Goal: Task Accomplishment & Management: Complete application form

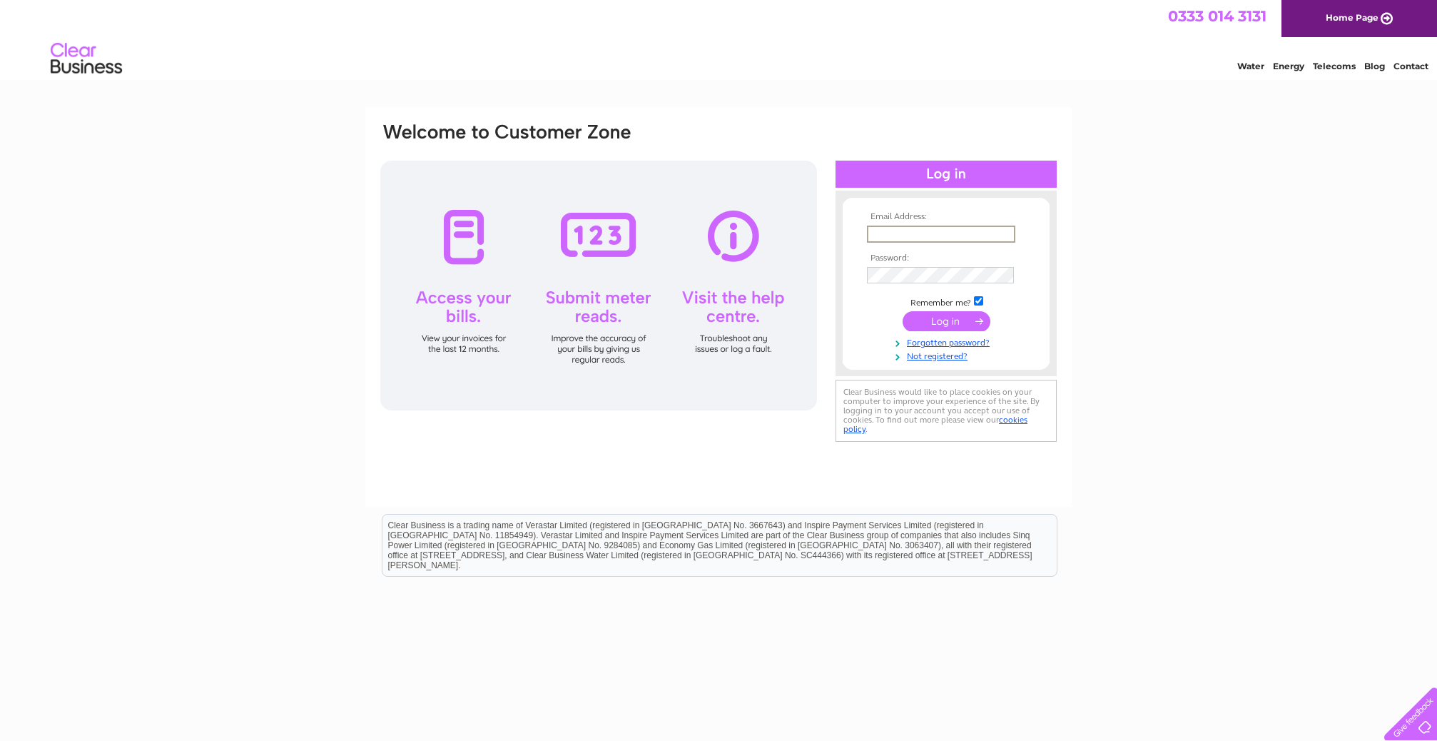
type input "[PERSON_NAME][EMAIL_ADDRESS][DOMAIN_NAME]"
click at [946, 320] on input "submit" at bounding box center [947, 321] width 88 height 20
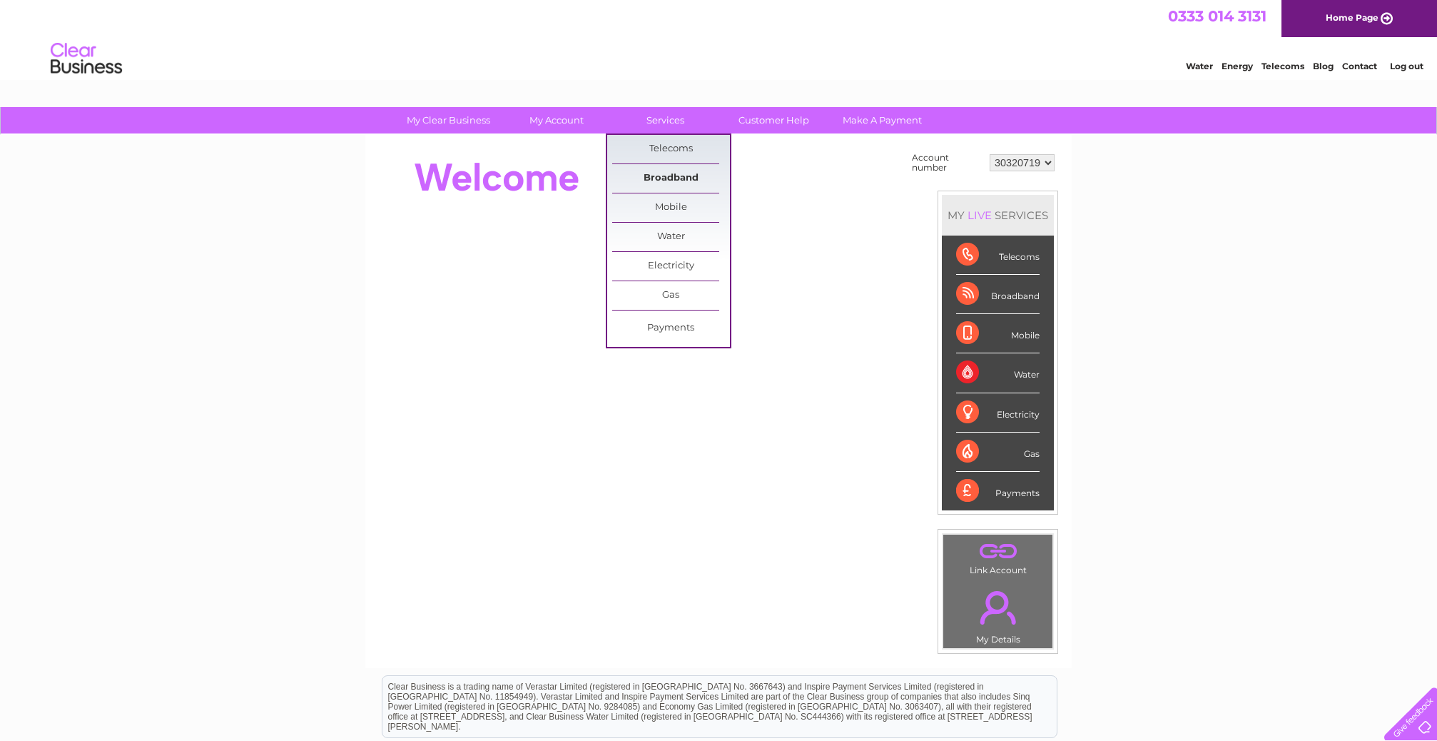
click at [657, 179] on link "Broadband" at bounding box center [671, 178] width 118 height 29
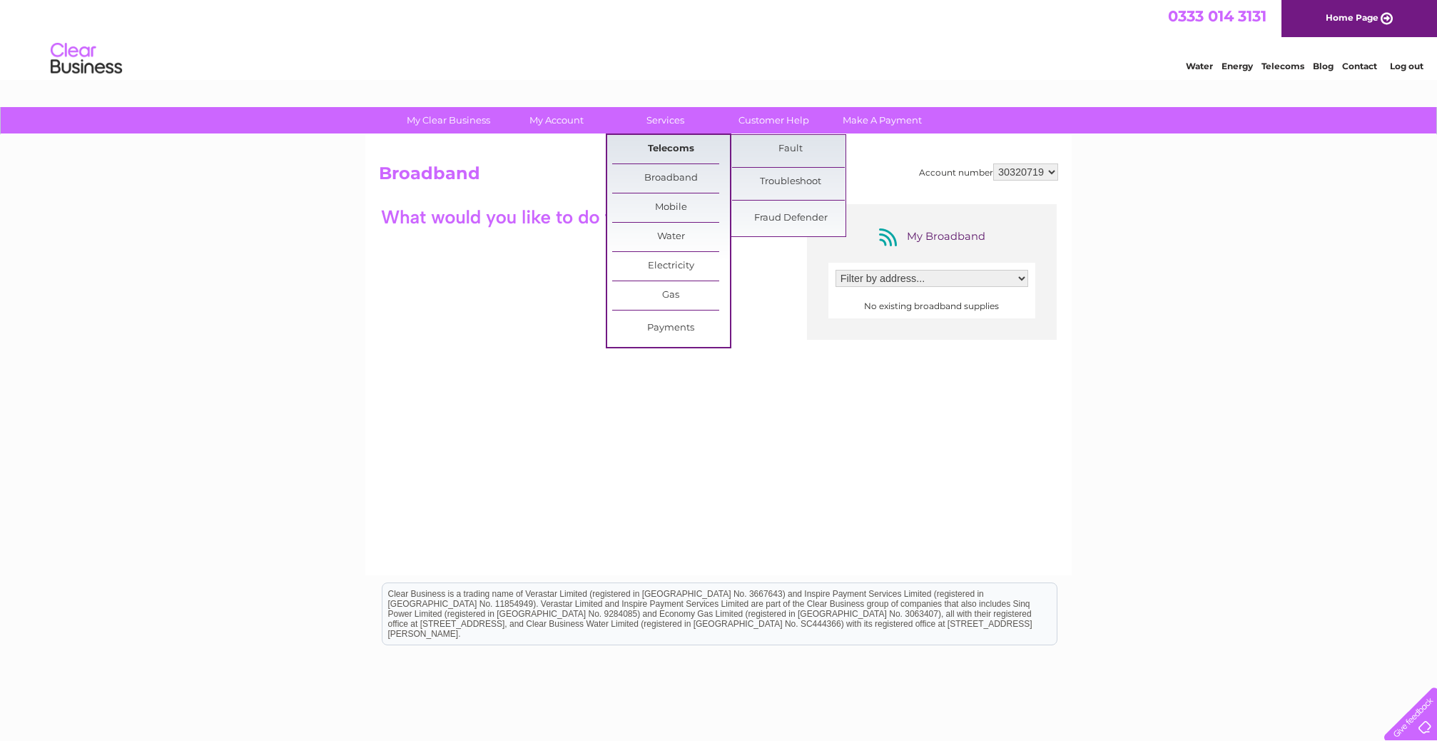
click at [676, 146] on link "Telecoms" at bounding box center [671, 149] width 118 height 29
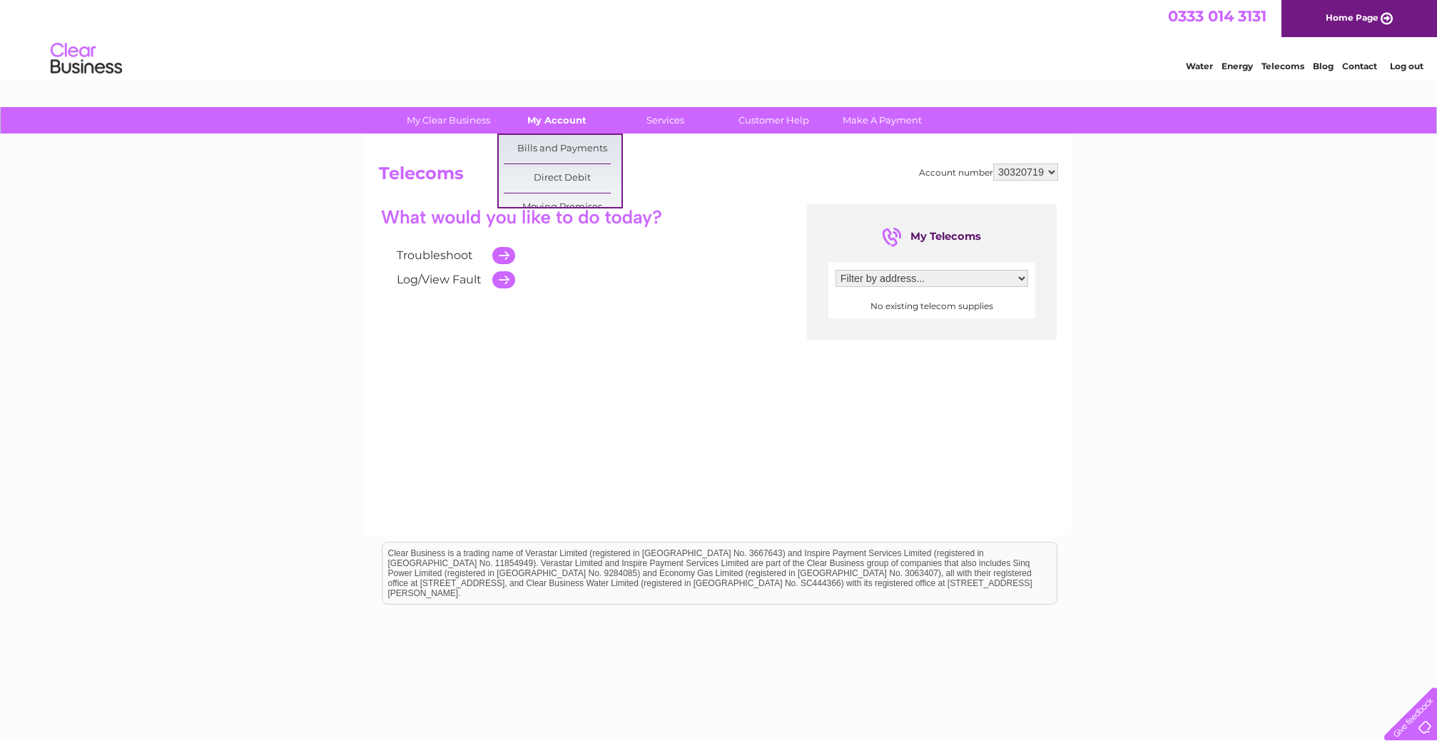
click at [554, 127] on link "My Account" at bounding box center [557, 120] width 118 height 26
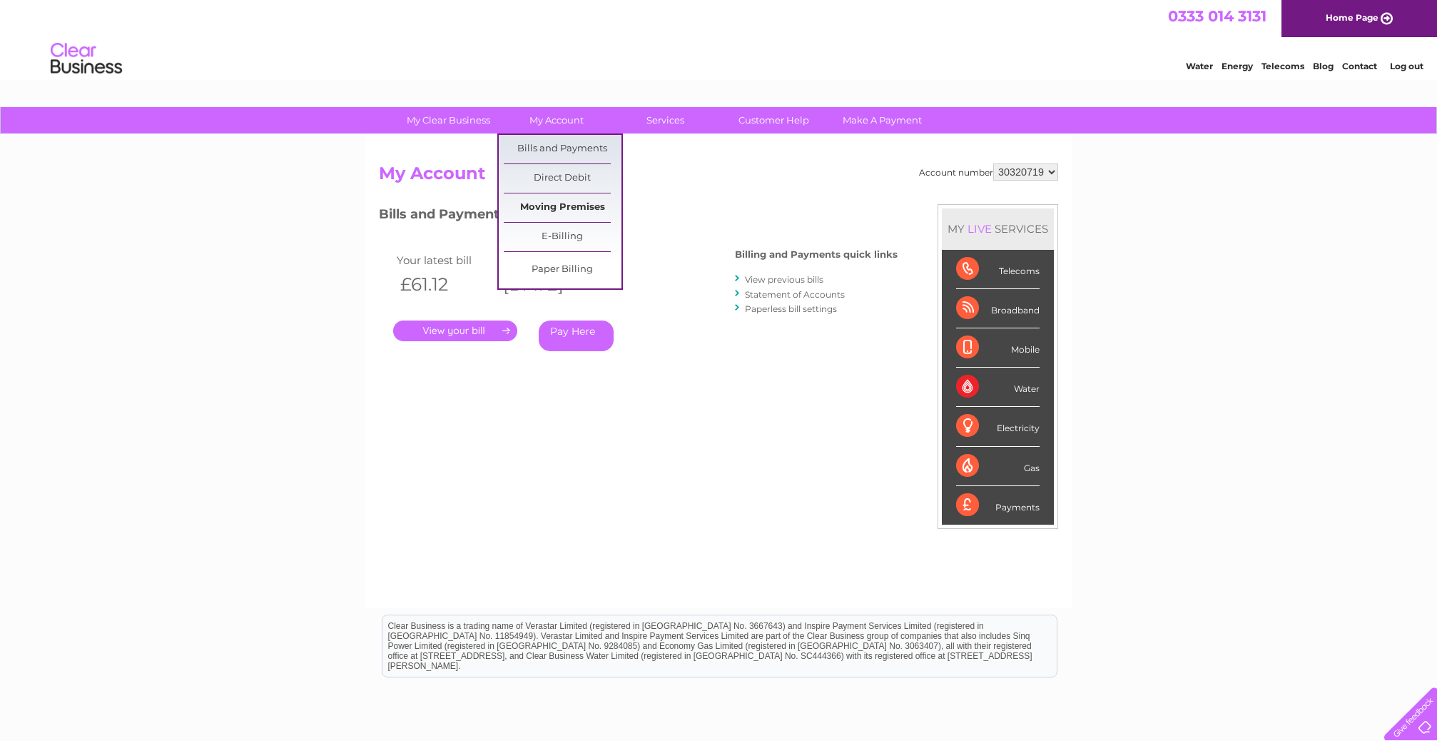
click at [547, 208] on link "Moving Premises" at bounding box center [563, 207] width 118 height 29
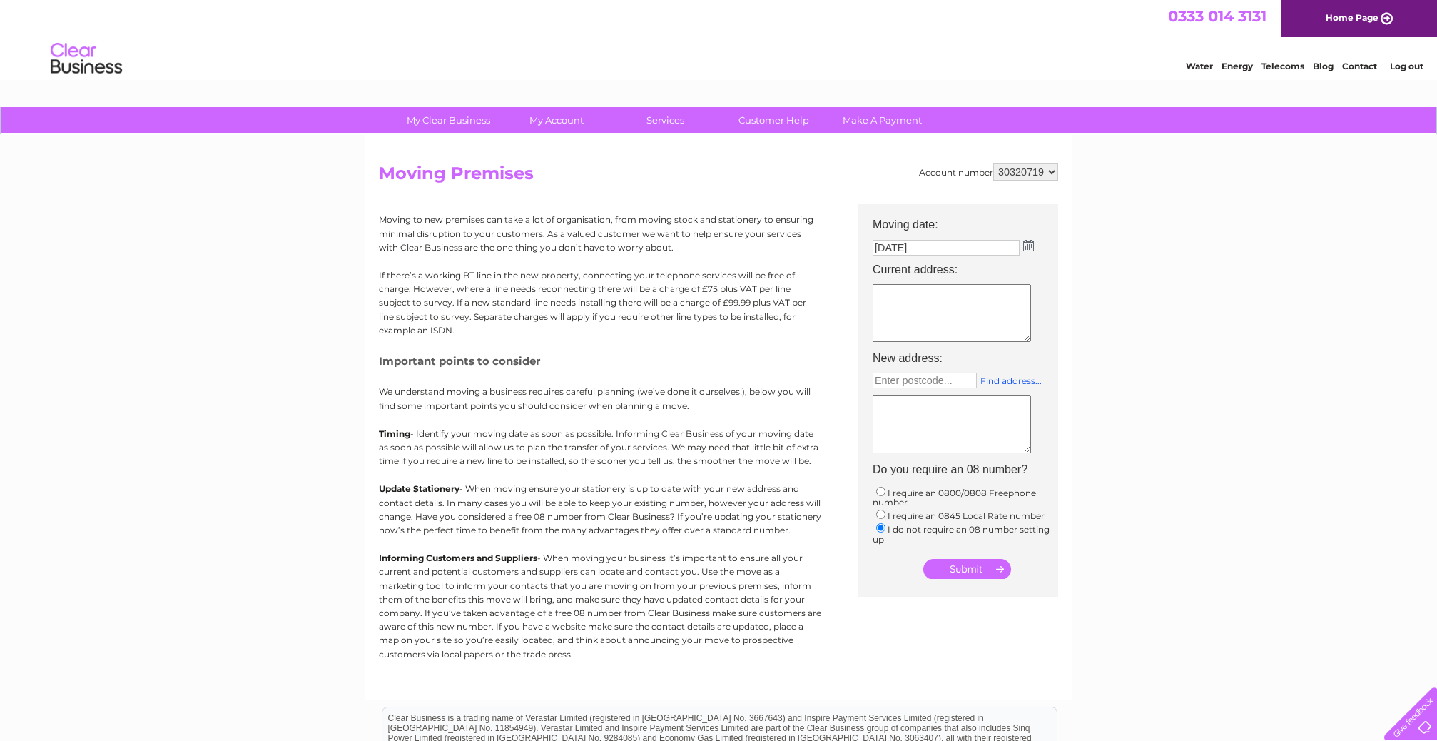
click at [913, 309] on textarea at bounding box center [952, 313] width 158 height 58
type textarea "unit 8 gemini8 WA57AE"
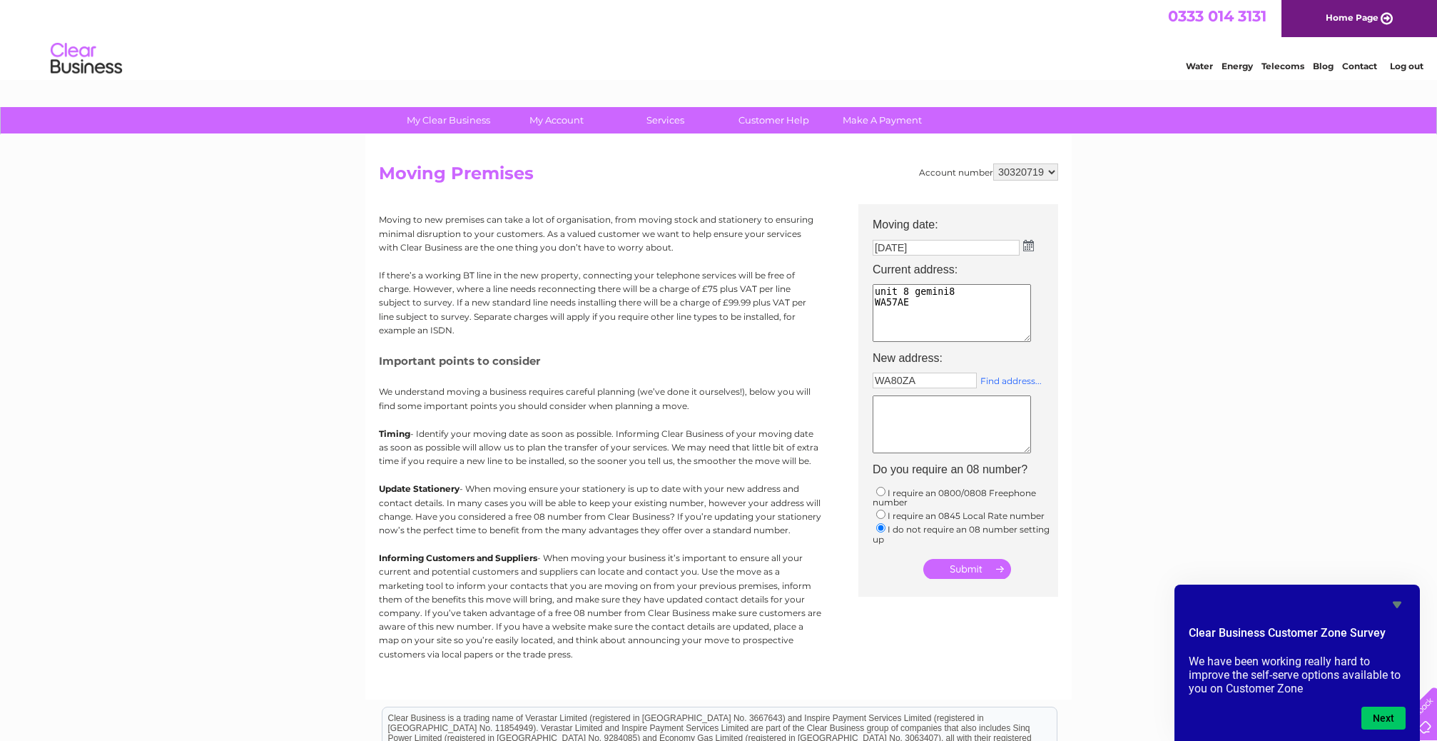
click at [988, 376] on link "Find address..." at bounding box center [1010, 380] width 61 height 11
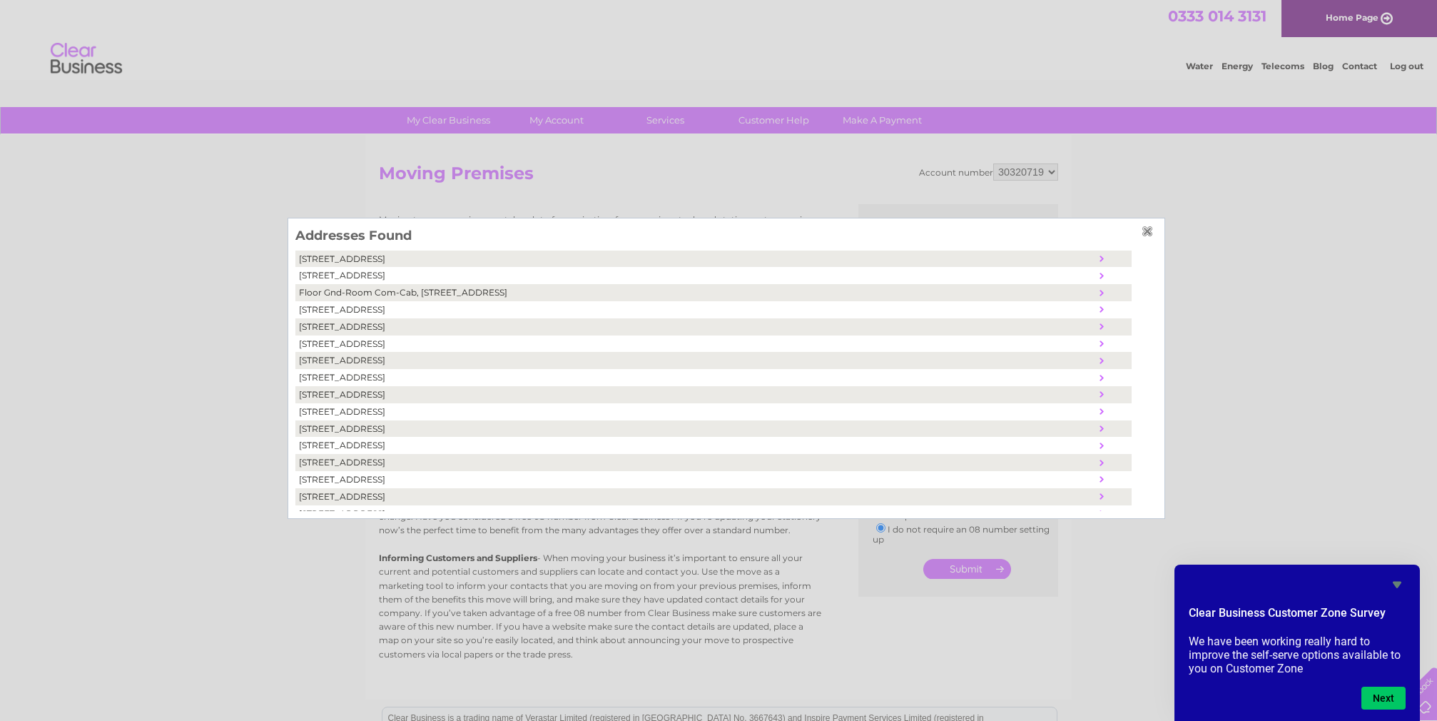
drag, startPoint x: 1374, startPoint y: 392, endPoint x: 1118, endPoint y: 305, distance: 270.6
click at [1369, 392] on div at bounding box center [718, 360] width 1437 height 721
click at [1137, 235] on h3 "Addresses Found" at bounding box center [726, 237] width 862 height 25
click at [1140, 235] on h3 "Addresses Found" at bounding box center [726, 237] width 862 height 25
click at [1142, 234] on input "button" at bounding box center [1150, 230] width 16 height 11
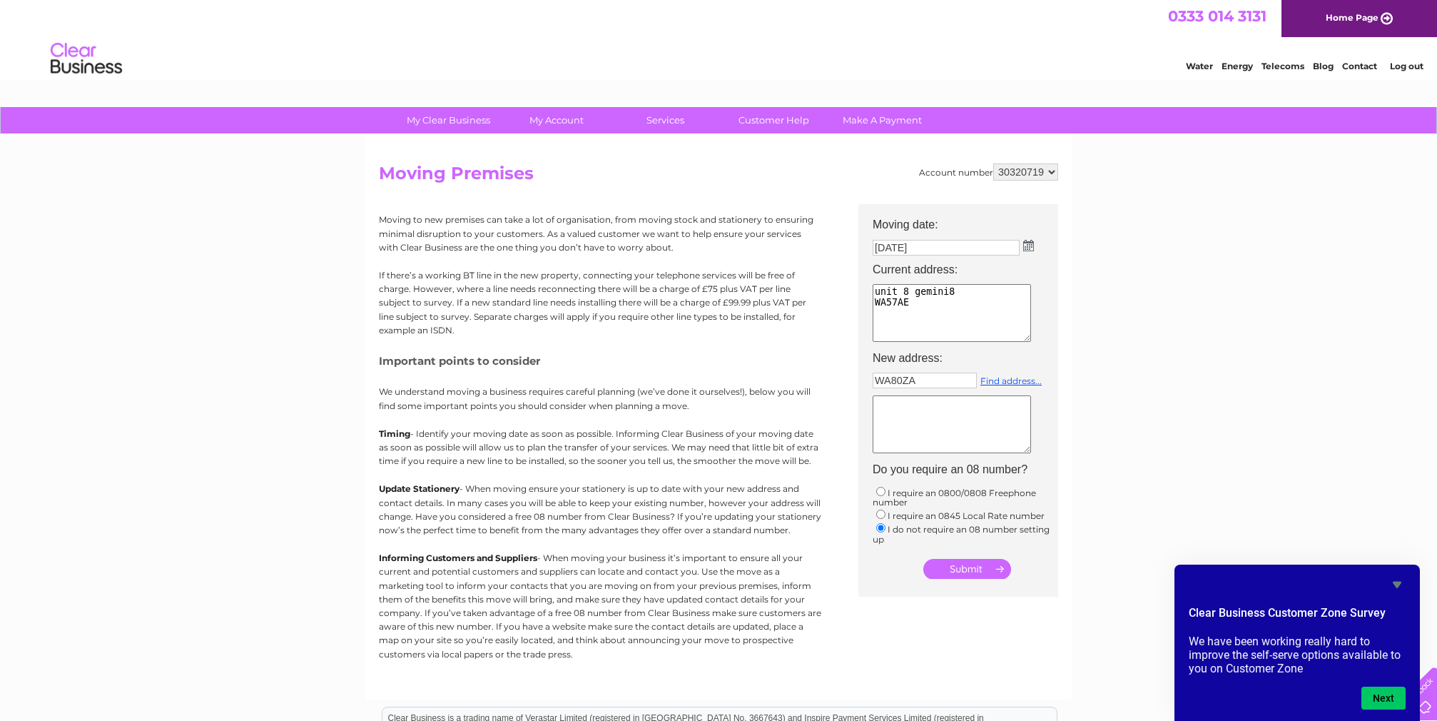
click at [919, 377] on input "WA80ZA" at bounding box center [925, 380] width 104 height 16
click at [967, 564] on input "submit" at bounding box center [967, 569] width 88 height 20
click at [1008, 381] on link "Find address..." at bounding box center [1010, 380] width 61 height 11
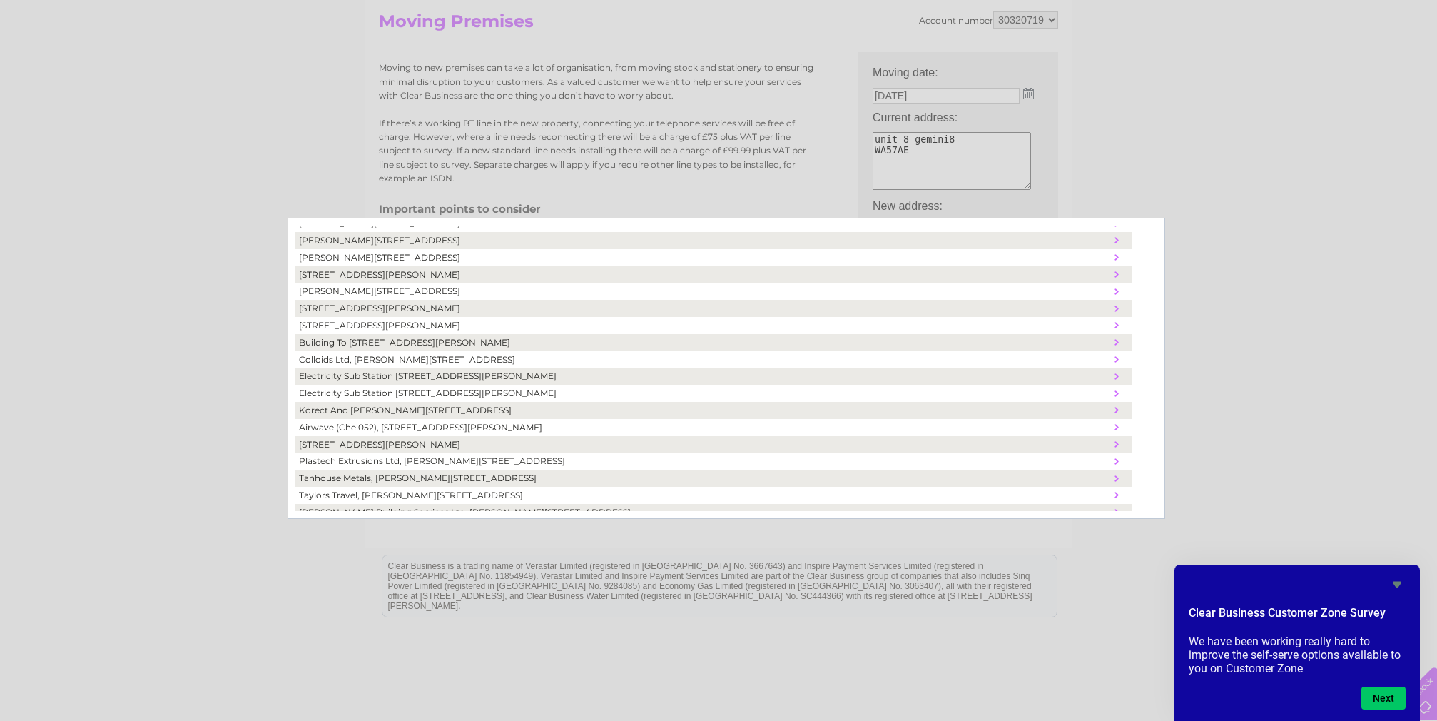
scroll to position [153, 0]
click at [138, 440] on div at bounding box center [718, 360] width 1437 height 721
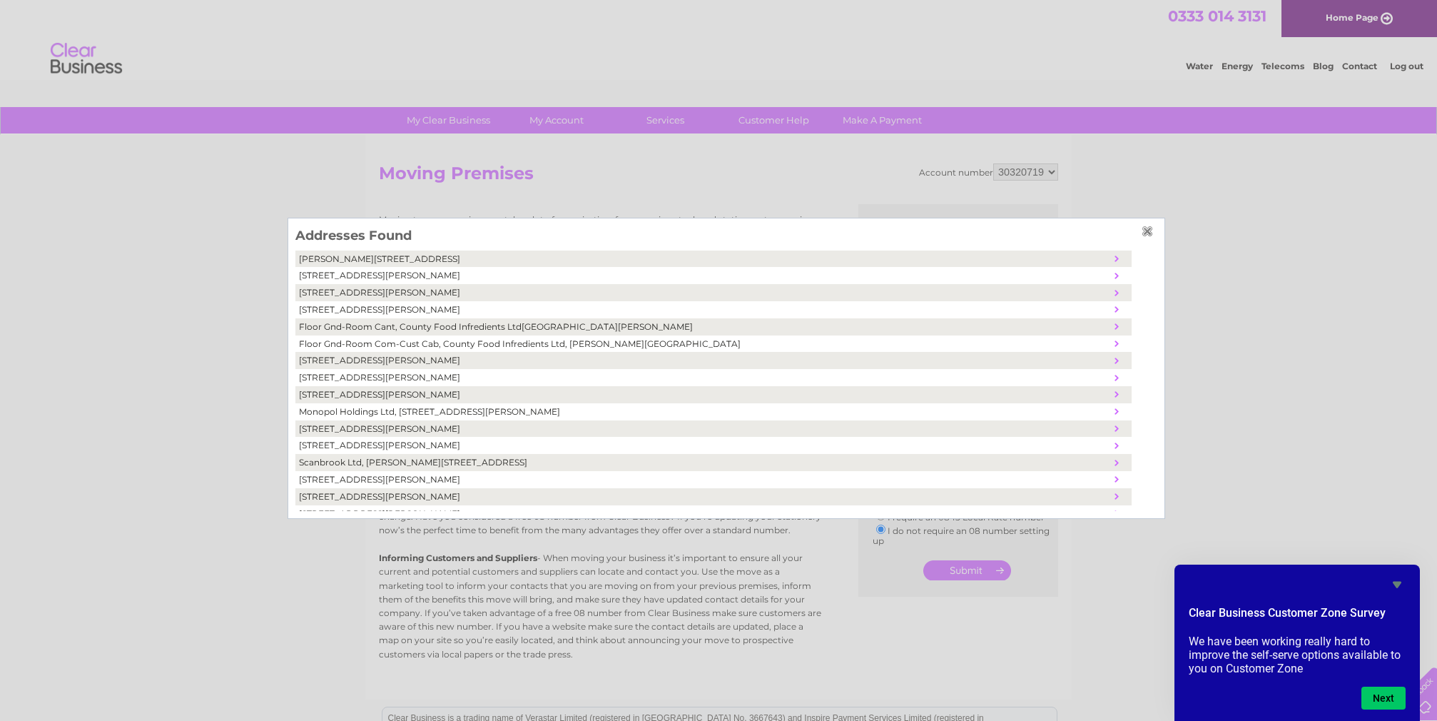
scroll to position [0, 0]
click at [1143, 233] on input "button" at bounding box center [1150, 230] width 16 height 11
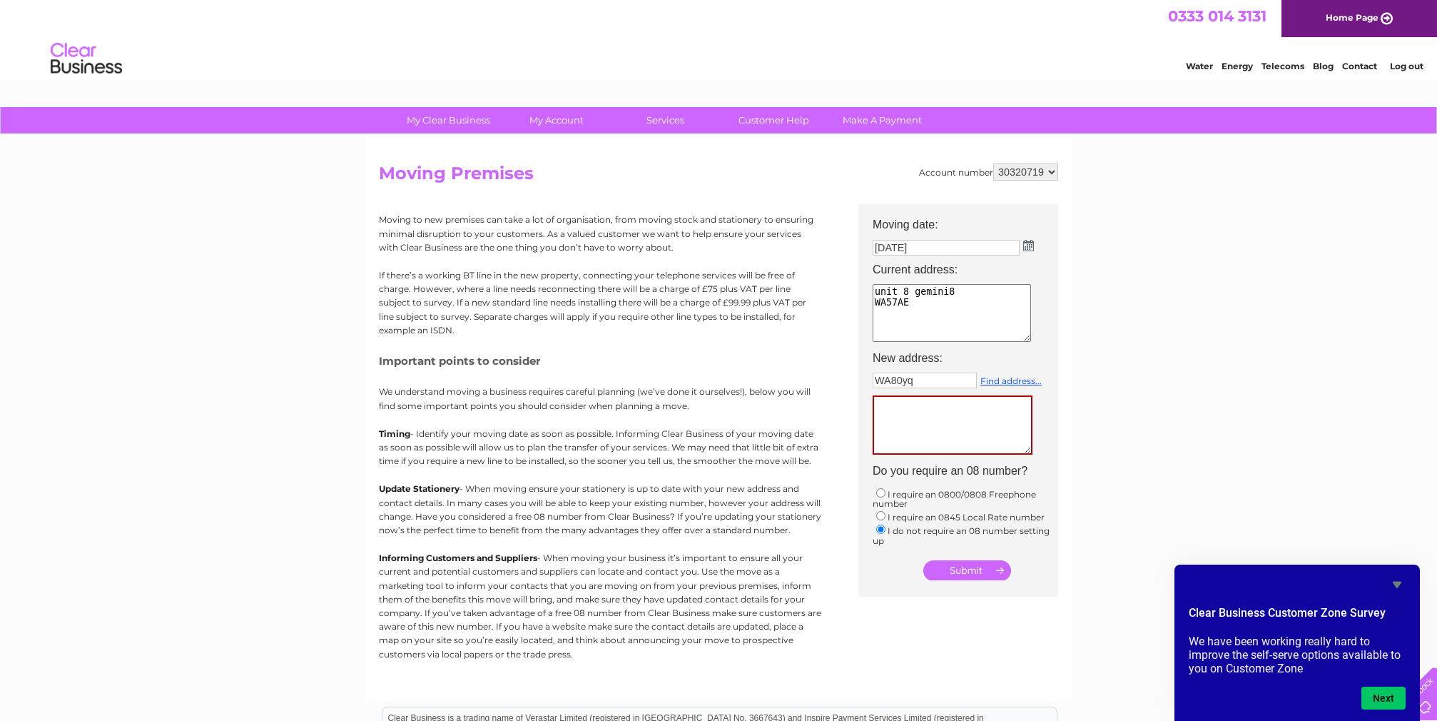
click at [963, 370] on td "WA80yq Find address..." at bounding box center [966, 414] width 200 height 91
click at [921, 386] on input "WA80yq" at bounding box center [925, 380] width 104 height 16
type input "WA80yq"
click at [967, 565] on input "submit" at bounding box center [967, 570] width 88 height 20
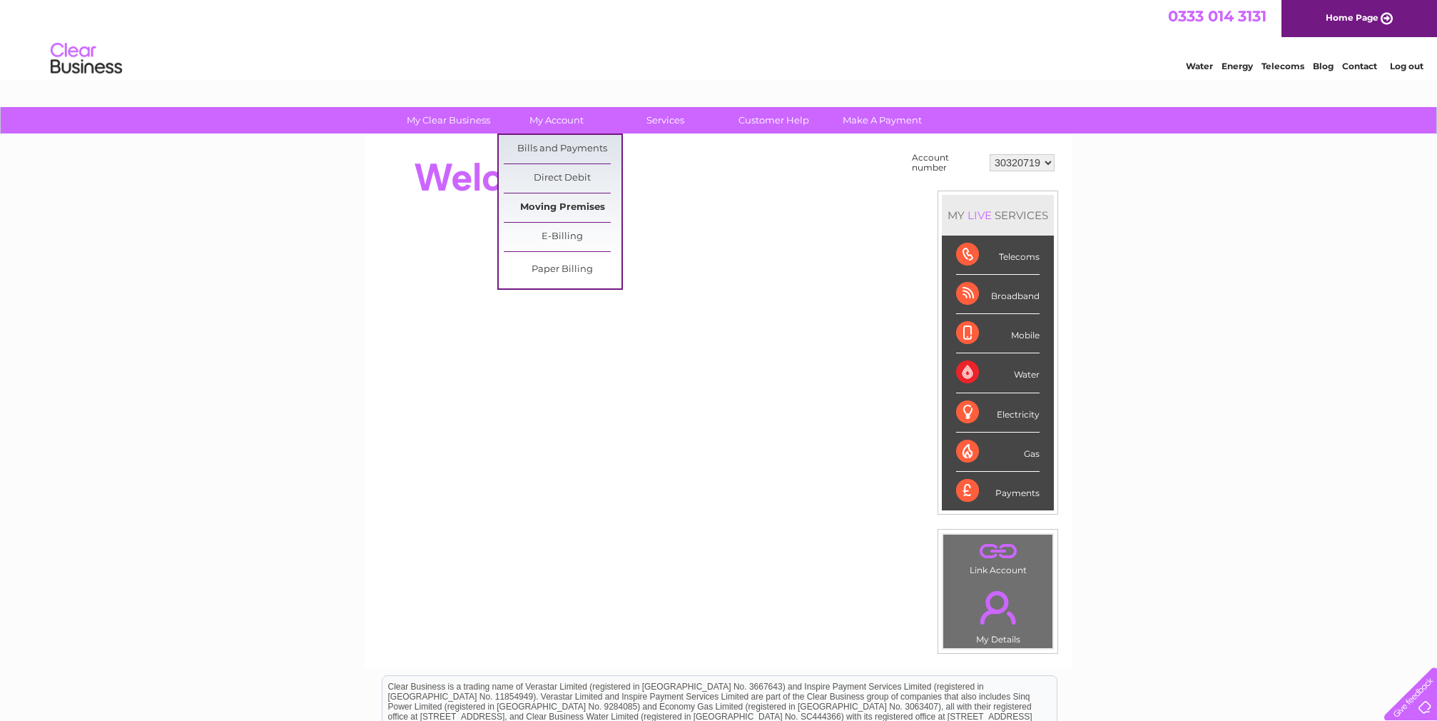
click at [557, 201] on link "Moving Premises" at bounding box center [563, 207] width 118 height 29
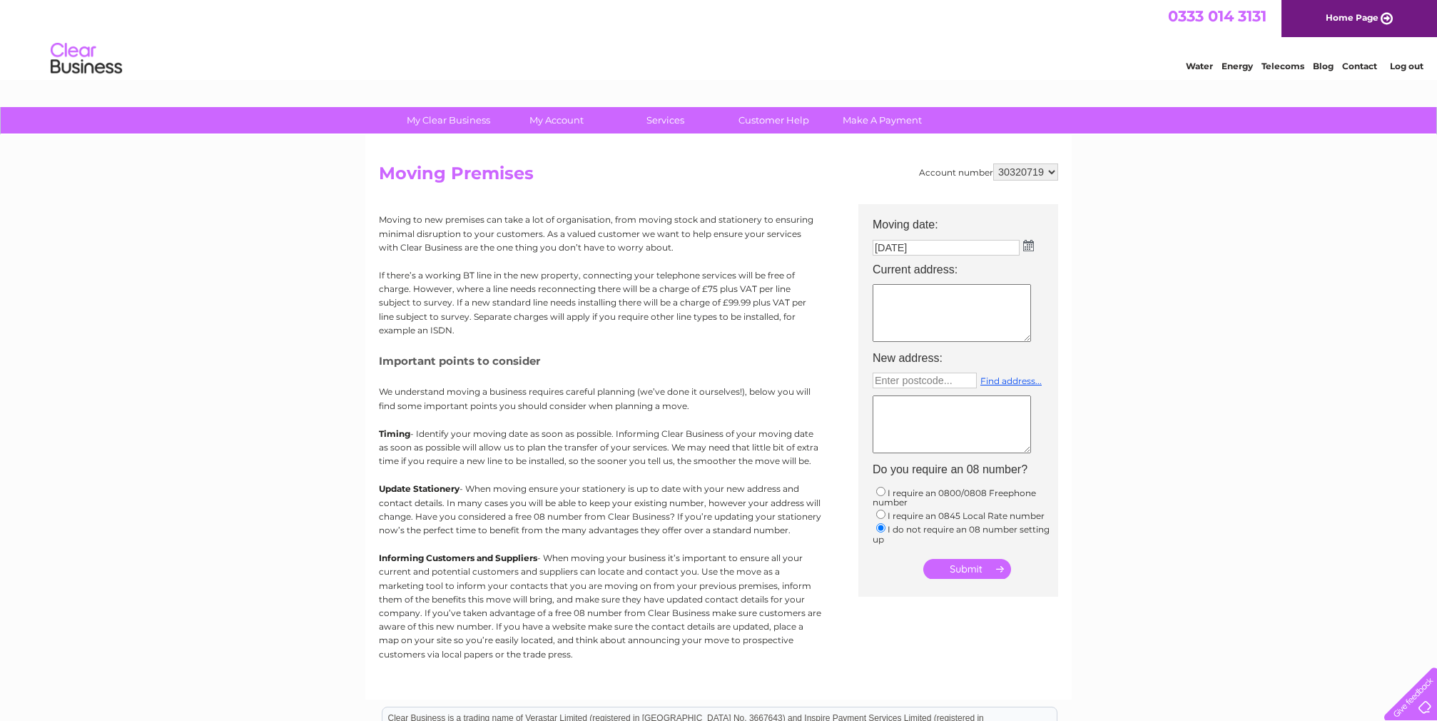
click at [911, 289] on textarea at bounding box center [952, 313] width 158 height 58
type textarea "unit [GEOGRAPHIC_DATA]"
type input "WA80ZA"
click at [1013, 377] on link "Find address..." at bounding box center [1010, 380] width 61 height 11
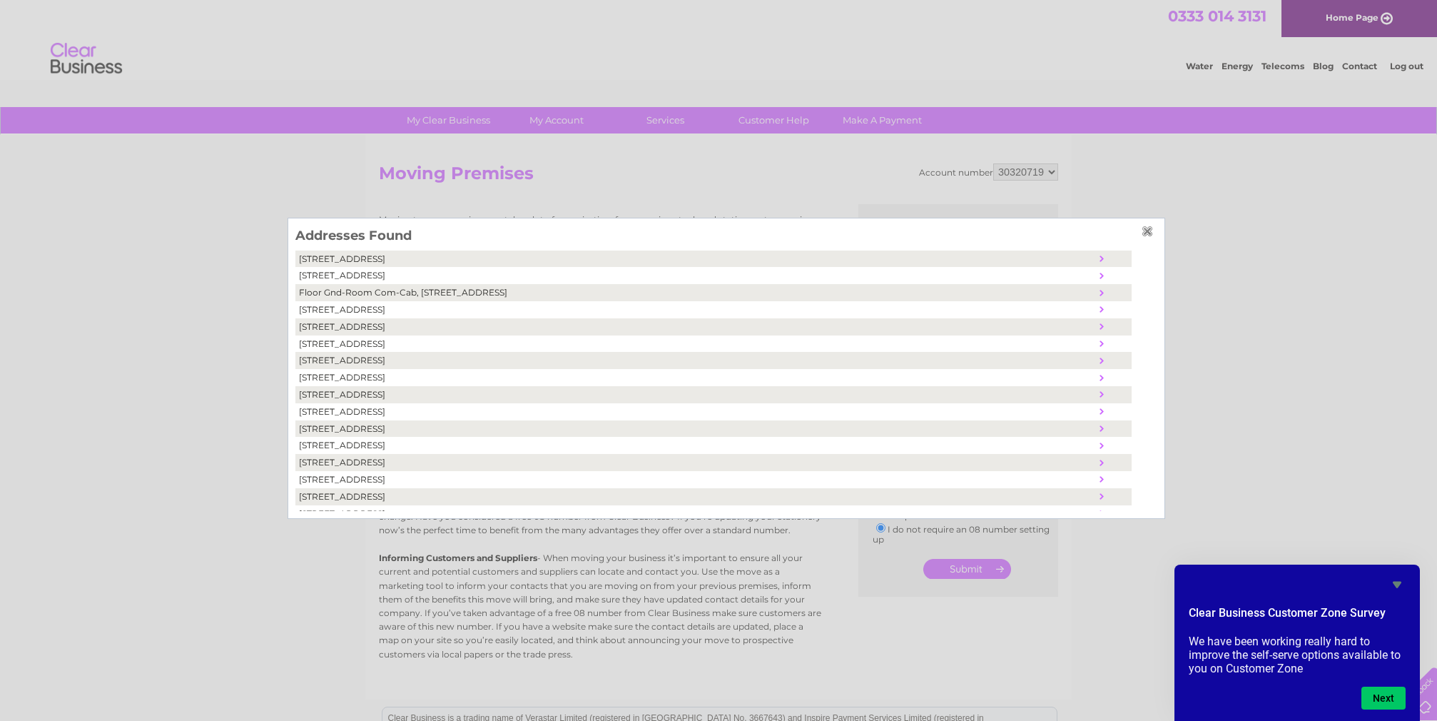
click at [1145, 232] on input "button" at bounding box center [1150, 230] width 16 height 11
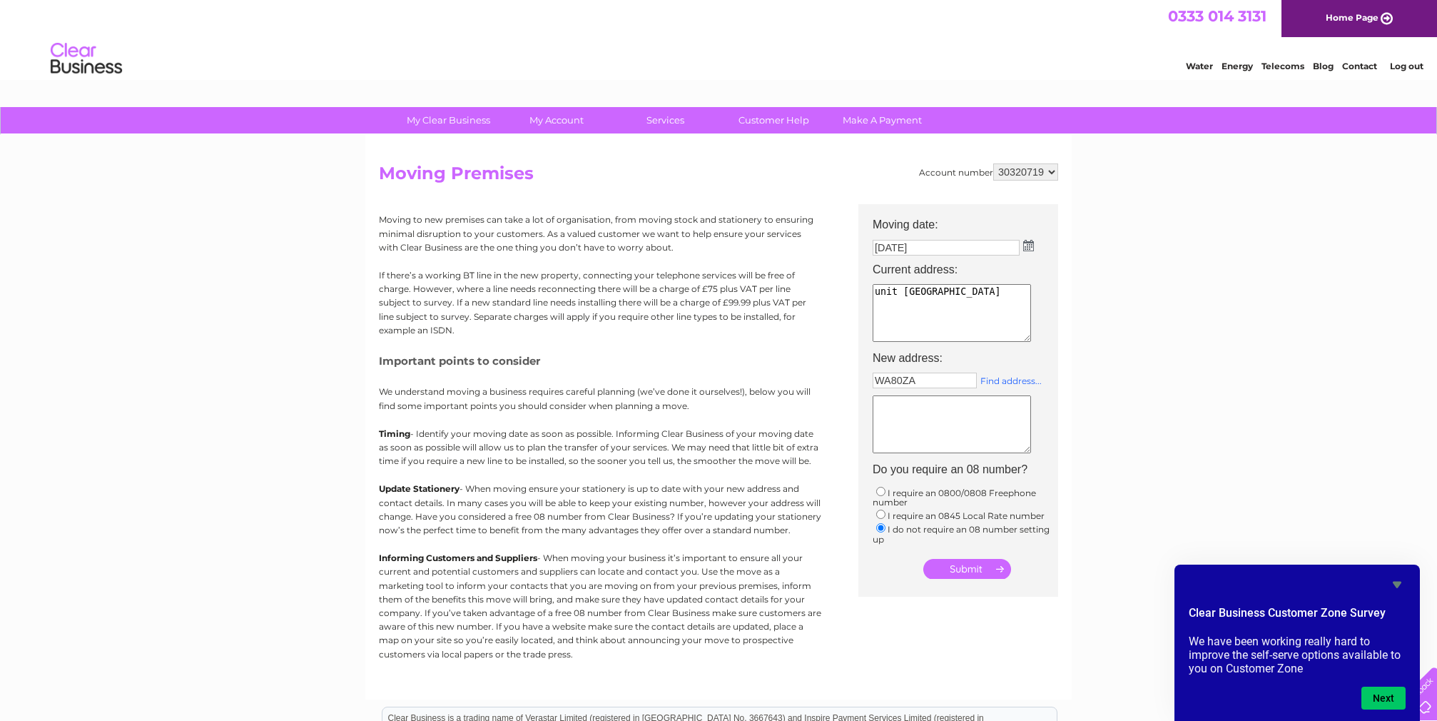
click at [1010, 381] on link "Find address..." at bounding box center [1010, 380] width 61 height 11
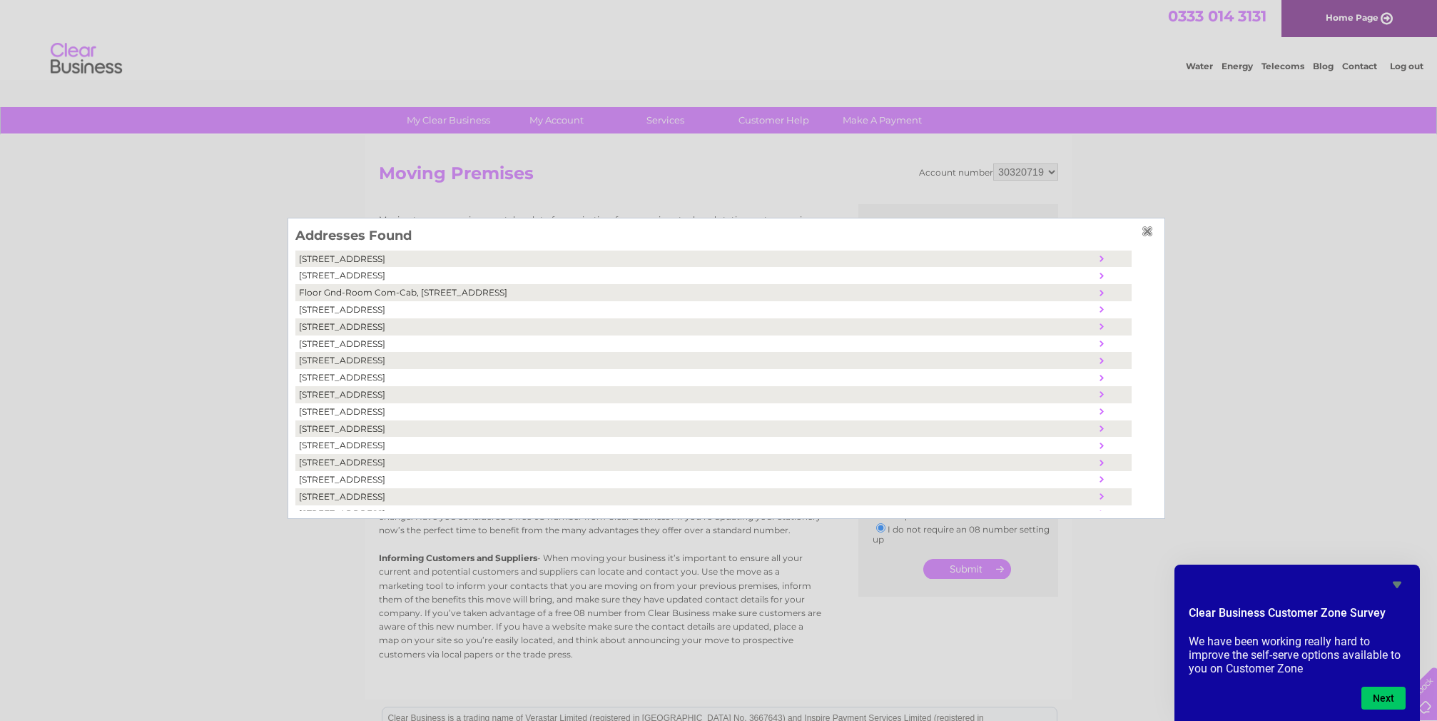
click at [380, 326] on td "Teal Business Park, Tanhouse Lane, Widnes, United Kingdom, WA8 0ZA" at bounding box center [695, 326] width 801 height 17
type textarea "Teal Business Park Tanhouse Lane Widnes United Kingdom WA8 0ZA"
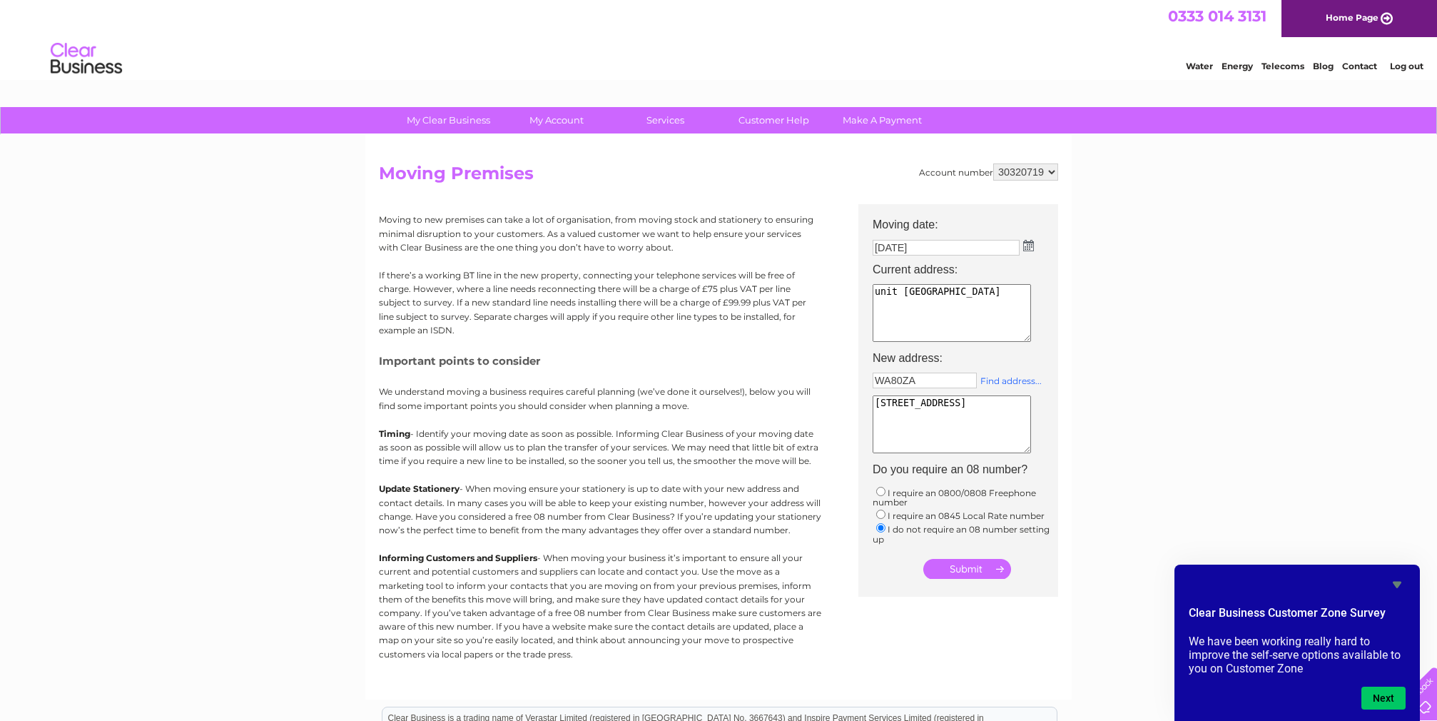
click at [985, 381] on link "Find address..." at bounding box center [1010, 380] width 61 height 11
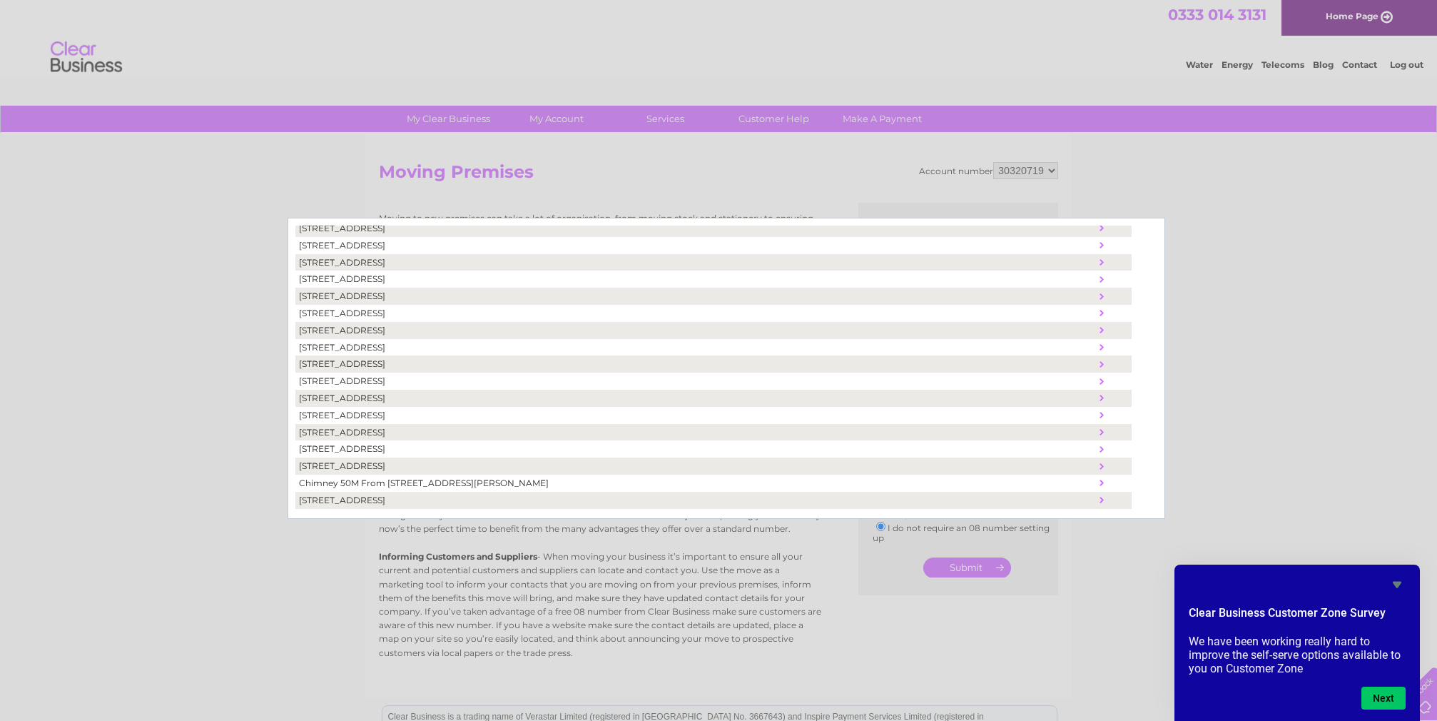
scroll to position [166, 0]
click at [1332, 361] on div at bounding box center [718, 360] width 1437 height 721
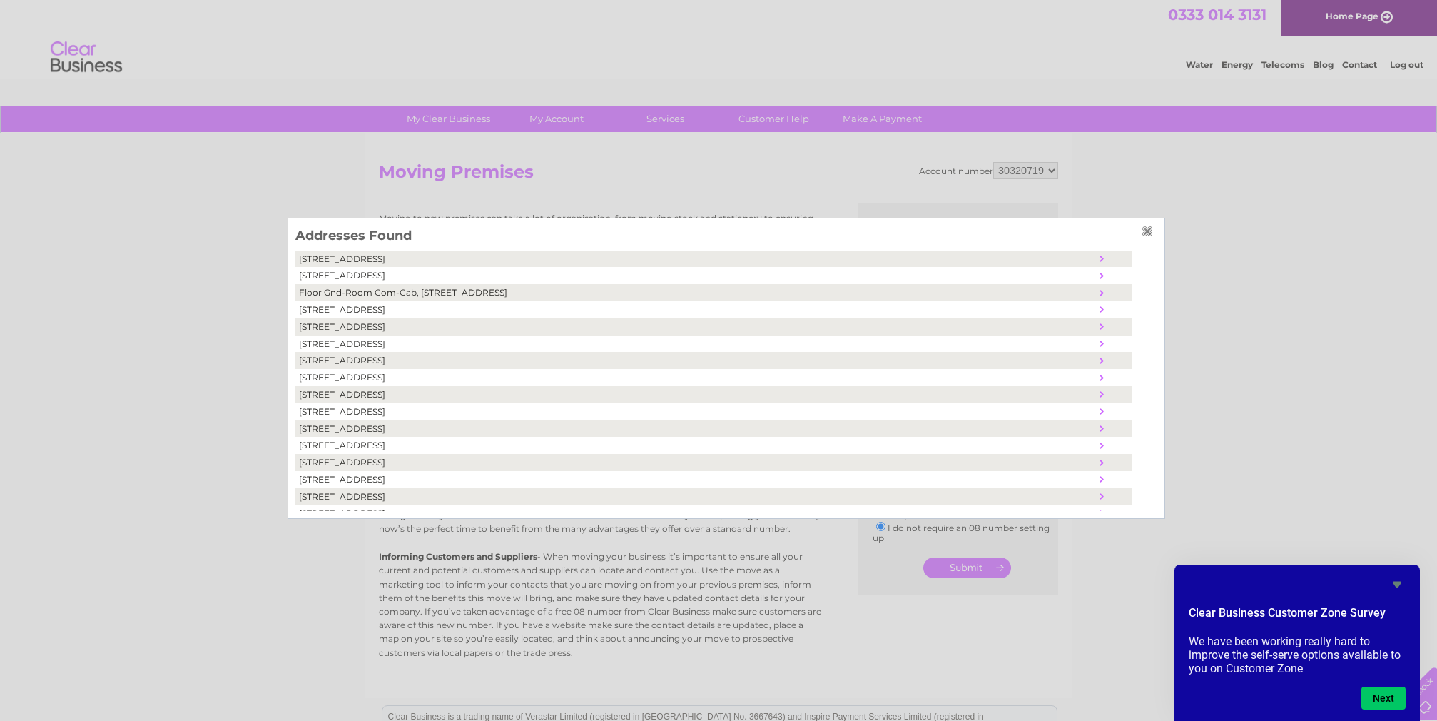
scroll to position [0, 0]
click at [378, 326] on td "Teal Business Park, Tanhouse Lane, Widnes, United Kingdom, WA8 0ZA" at bounding box center [695, 326] width 801 height 17
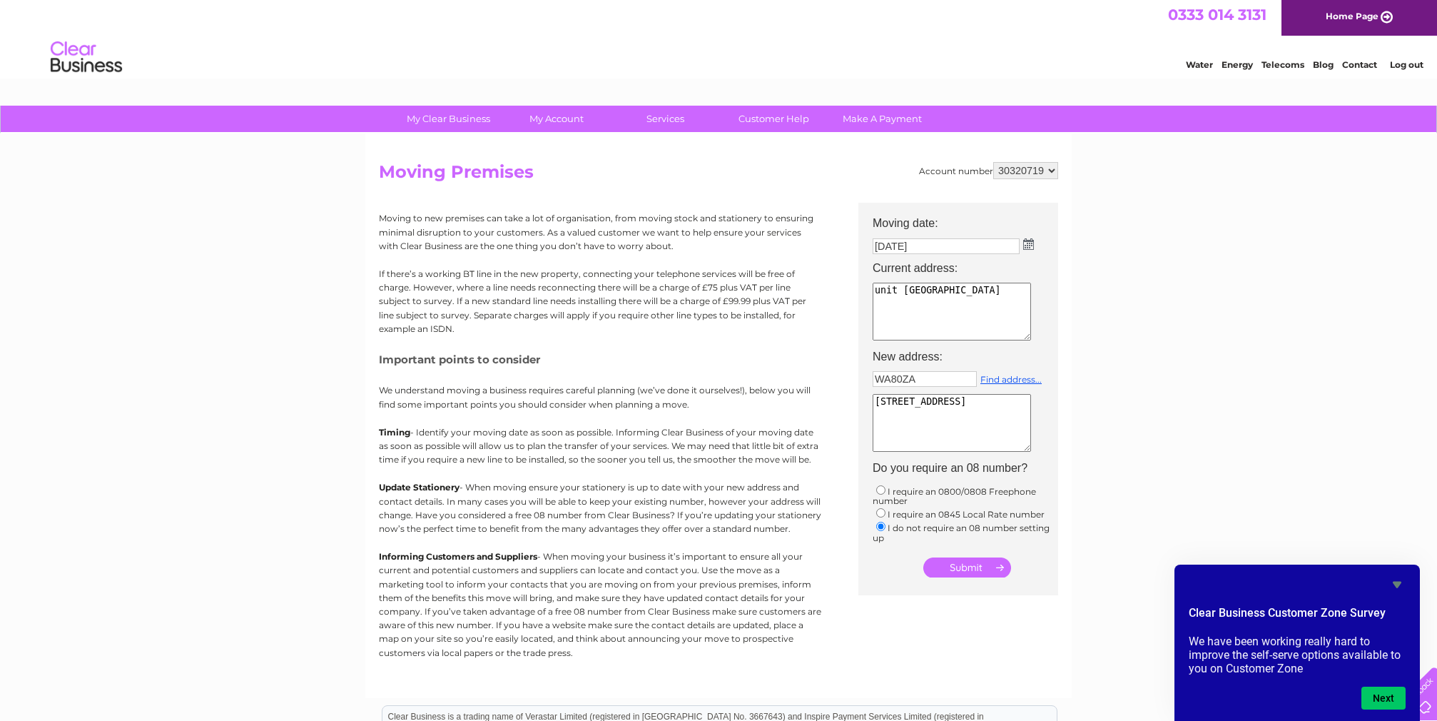
click at [968, 566] on input "submit" at bounding box center [967, 567] width 88 height 20
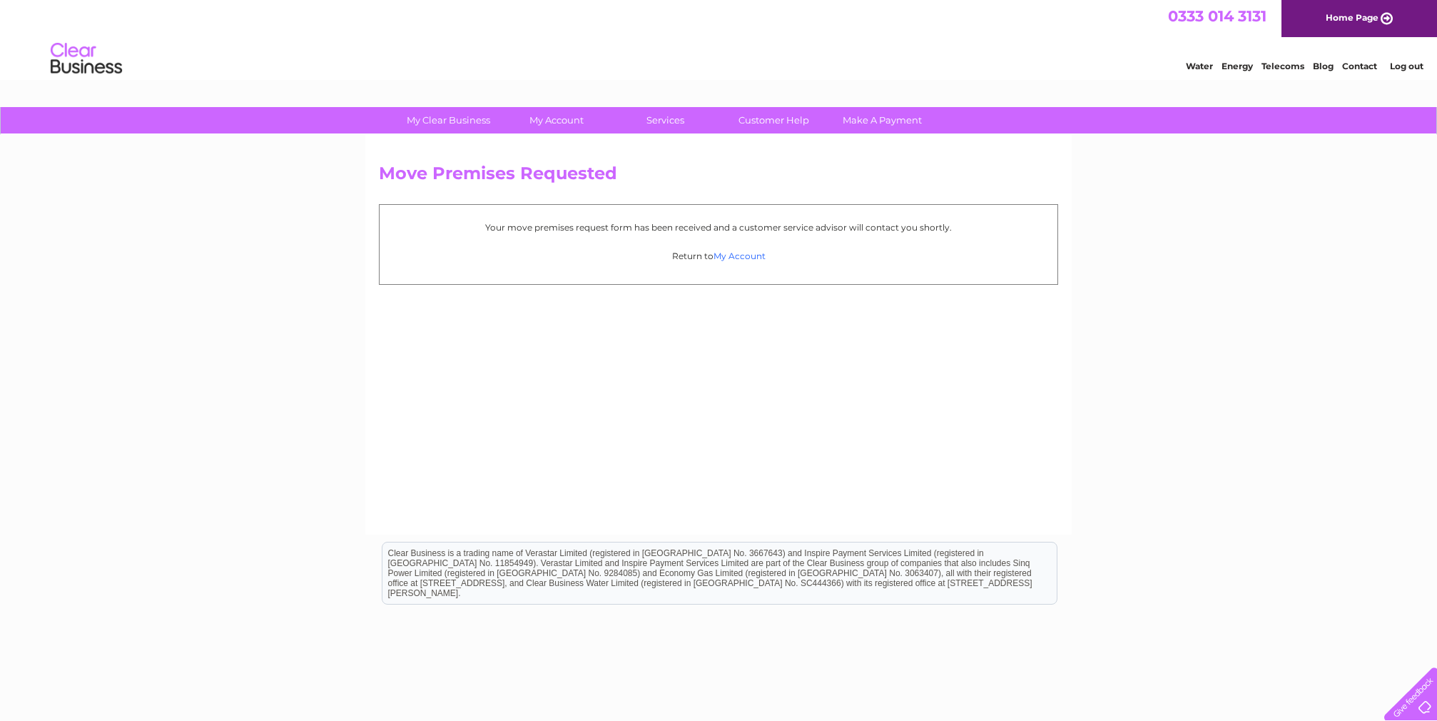
click at [733, 254] on link "My Account" at bounding box center [740, 255] width 52 height 11
